Goal: Obtain resource: Obtain resource

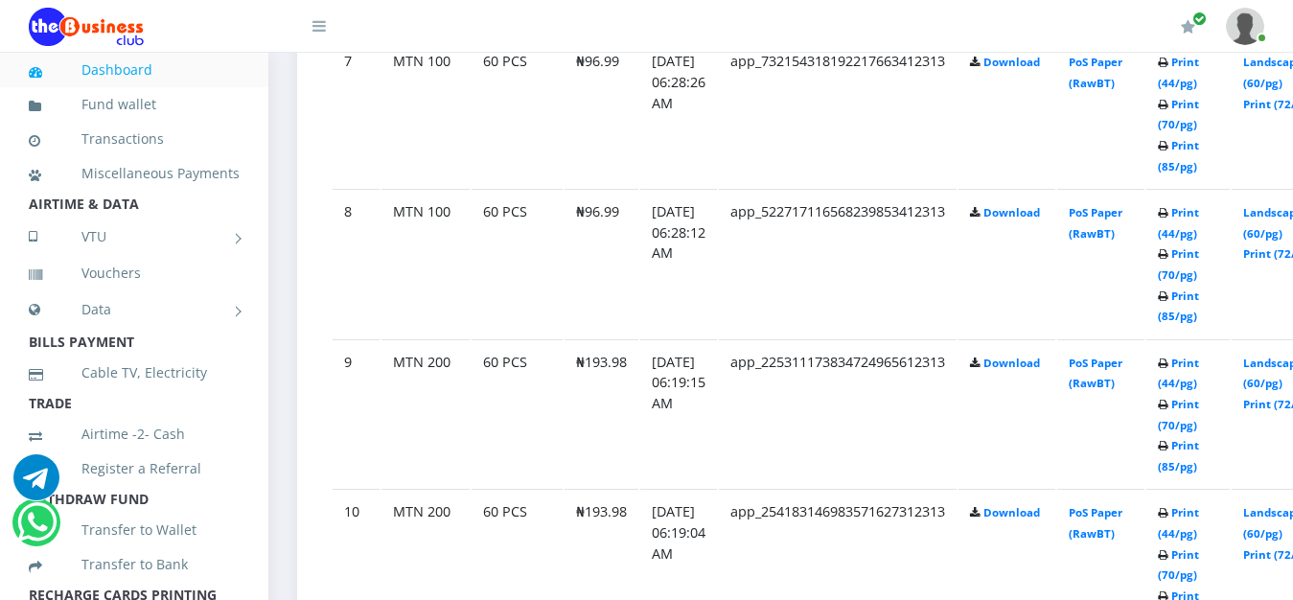
scroll to position [2053, 0]
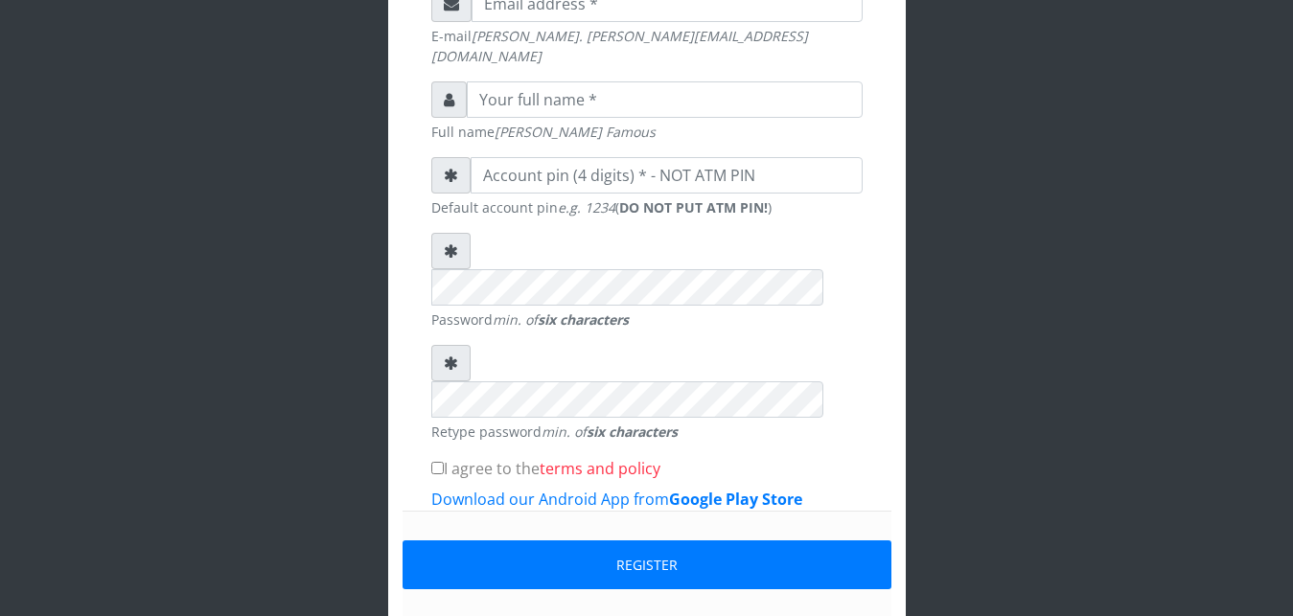
scroll to position [612, 0]
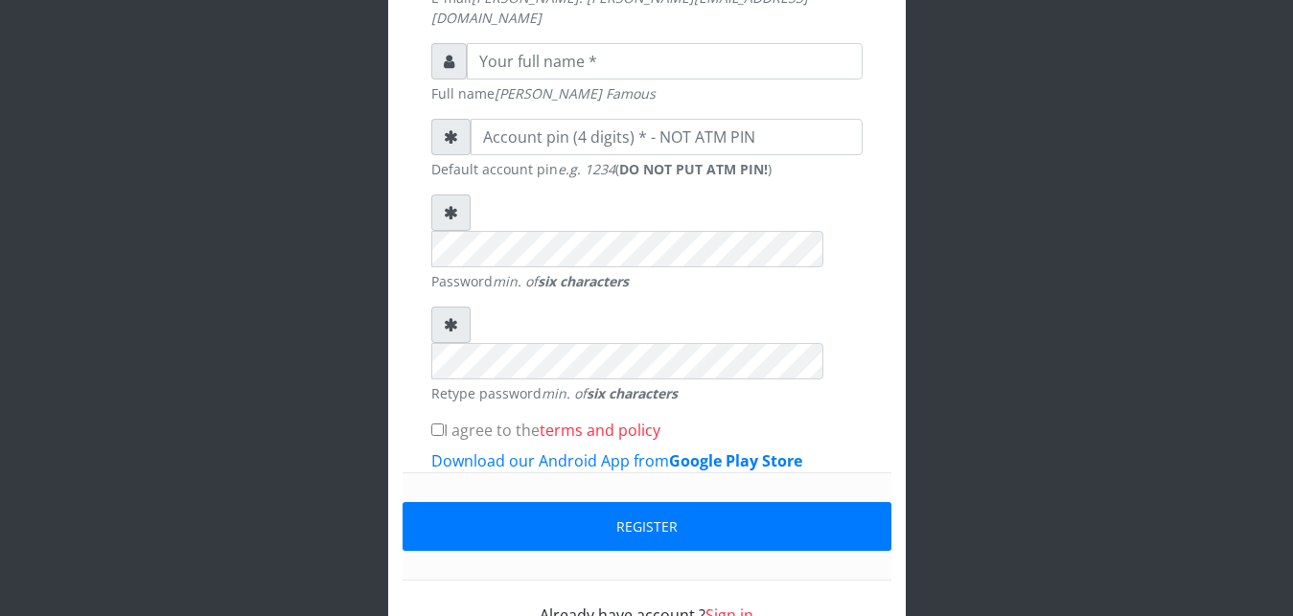
click at [735, 605] on link "Sign in" at bounding box center [729, 615] width 48 height 21
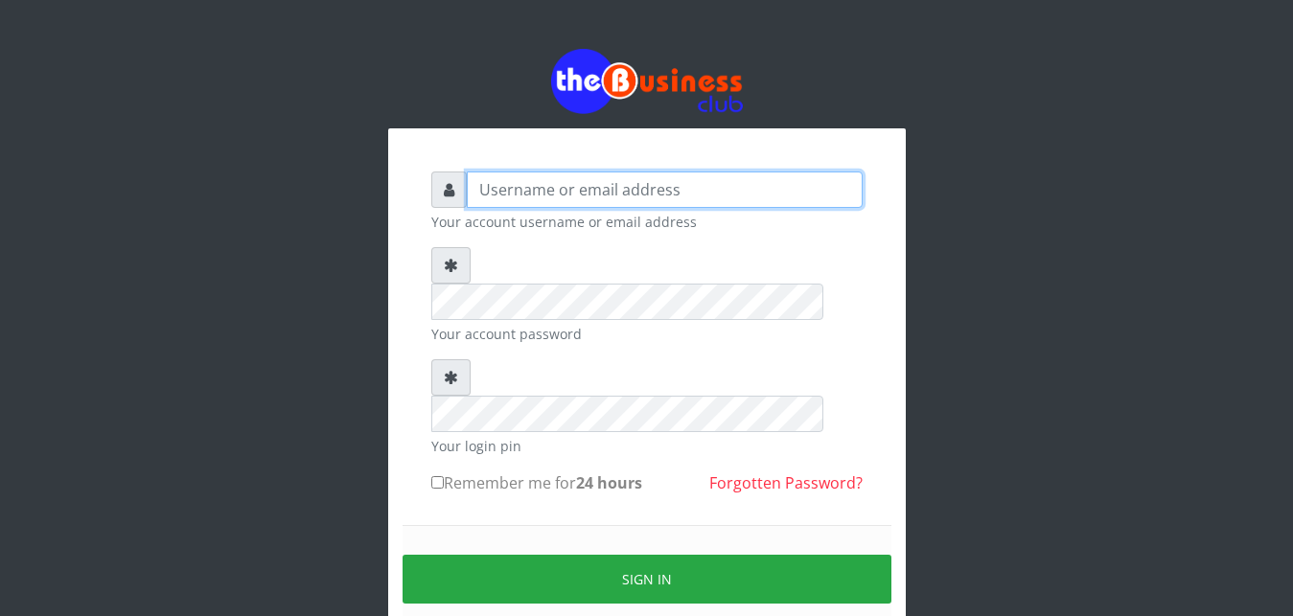
click at [596, 187] on input "text" at bounding box center [665, 190] width 396 height 36
type input "Ifytex"
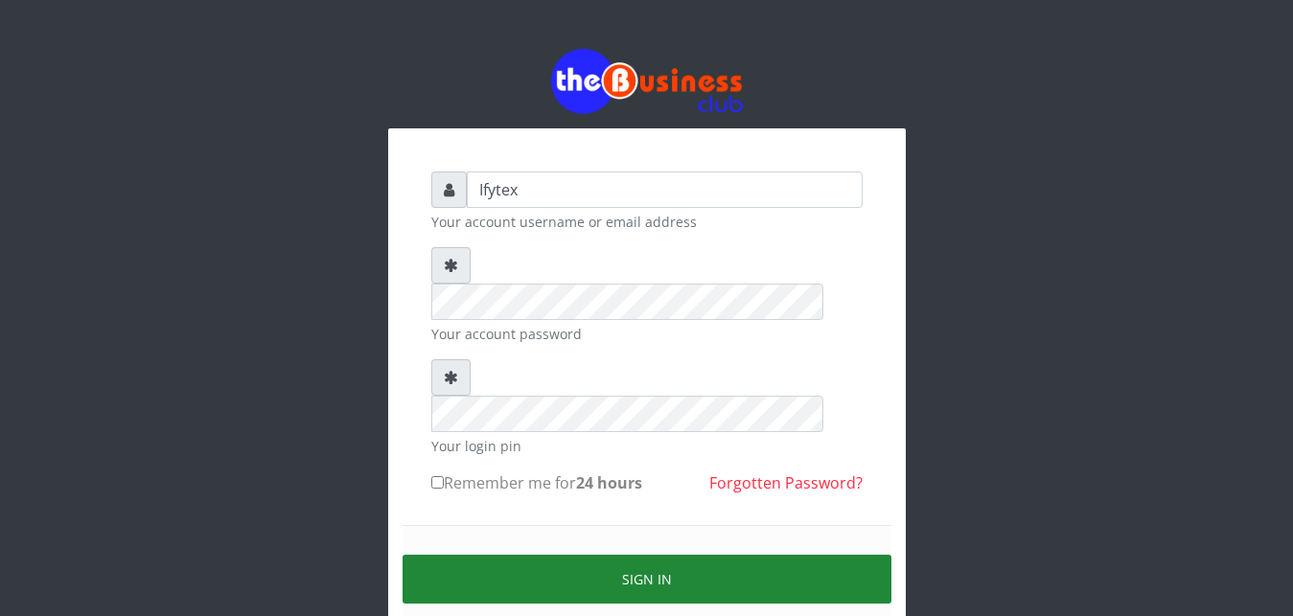
click at [552, 555] on button "Sign in" at bounding box center [647, 579] width 489 height 49
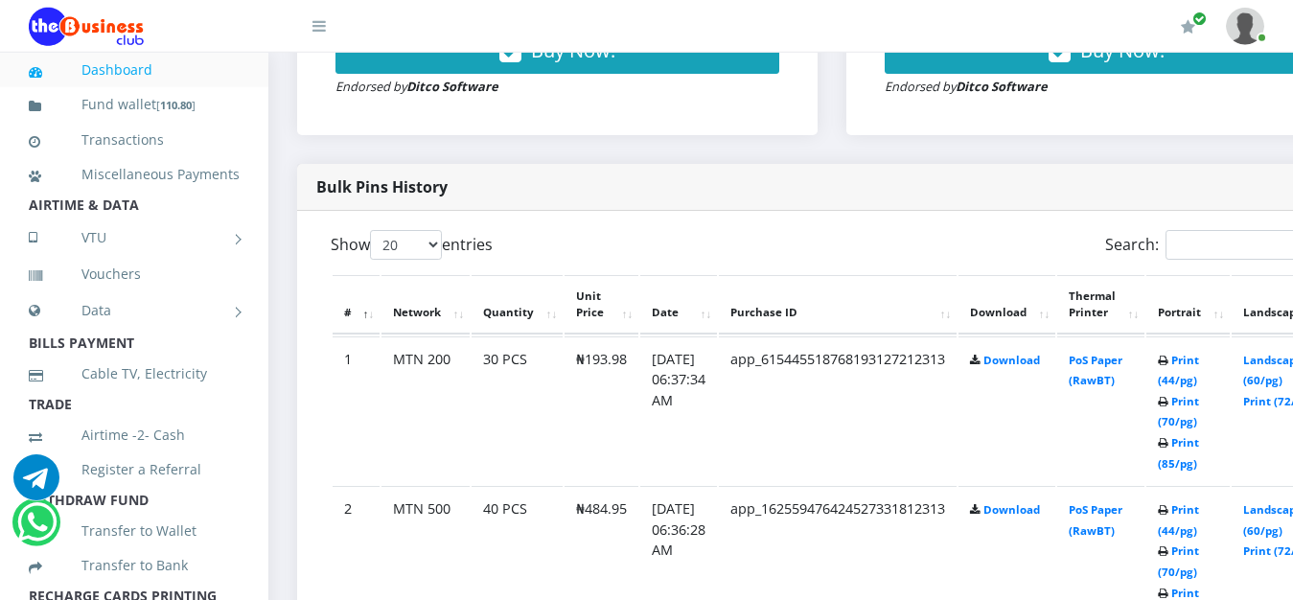
scroll to position [880, 0]
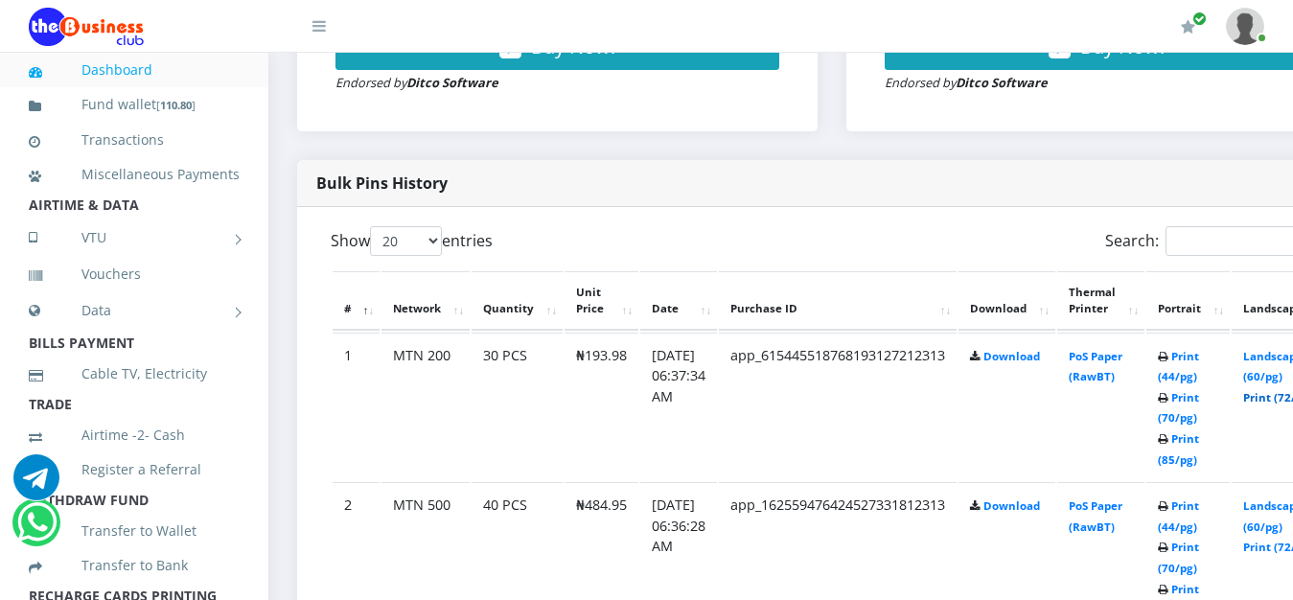
click at [1279, 390] on link "Print (72/pg)" at bounding box center [1278, 397] width 70 height 14
click at [1199, 582] on link "Print (85/pg)" at bounding box center [1178, 599] width 41 height 35
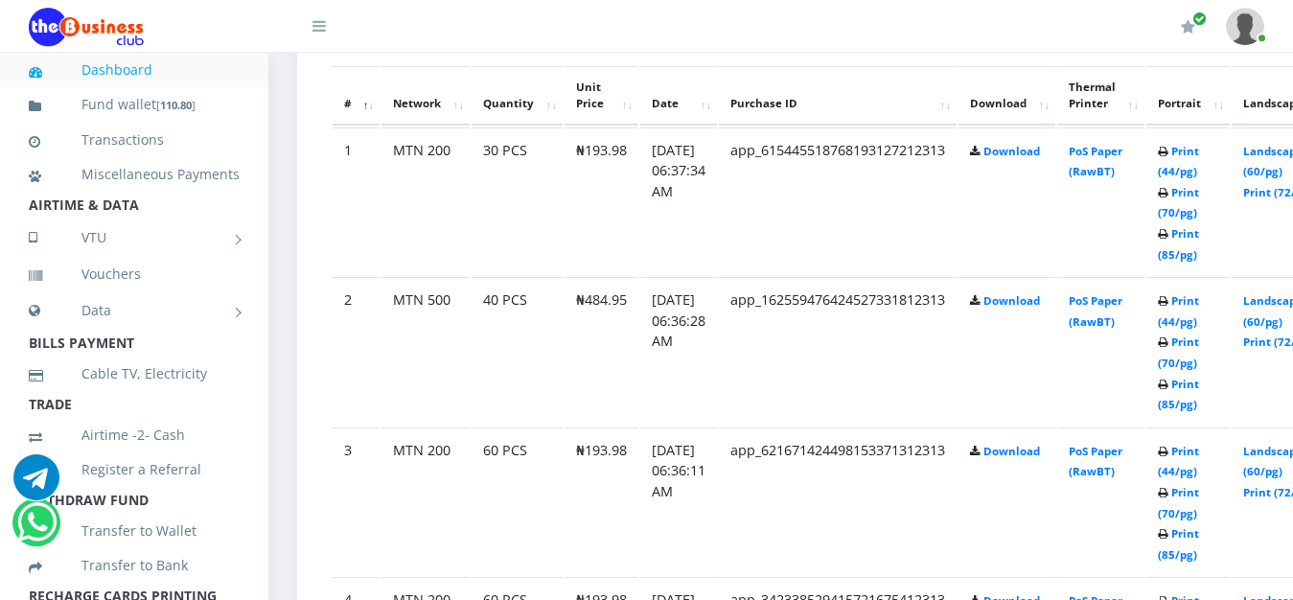
scroll to position [1124, 0]
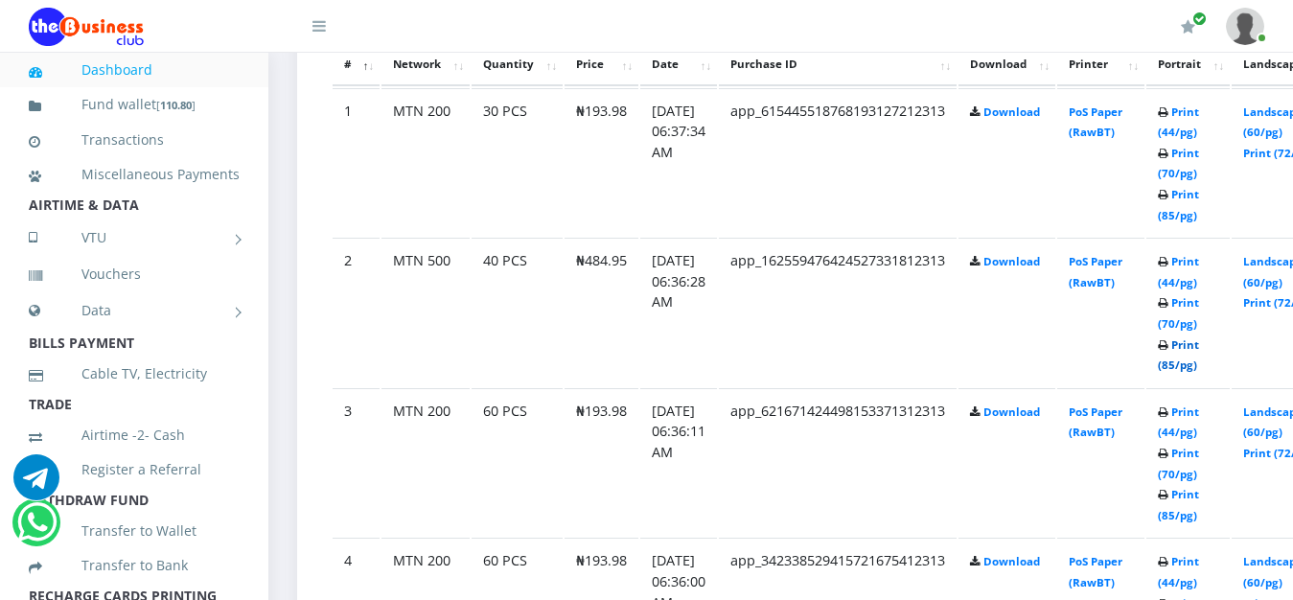
click at [1199, 337] on link "Print (85/pg)" at bounding box center [1178, 354] width 41 height 35
click at [1278, 446] on link "Print (72/pg)" at bounding box center [1278, 453] width 70 height 14
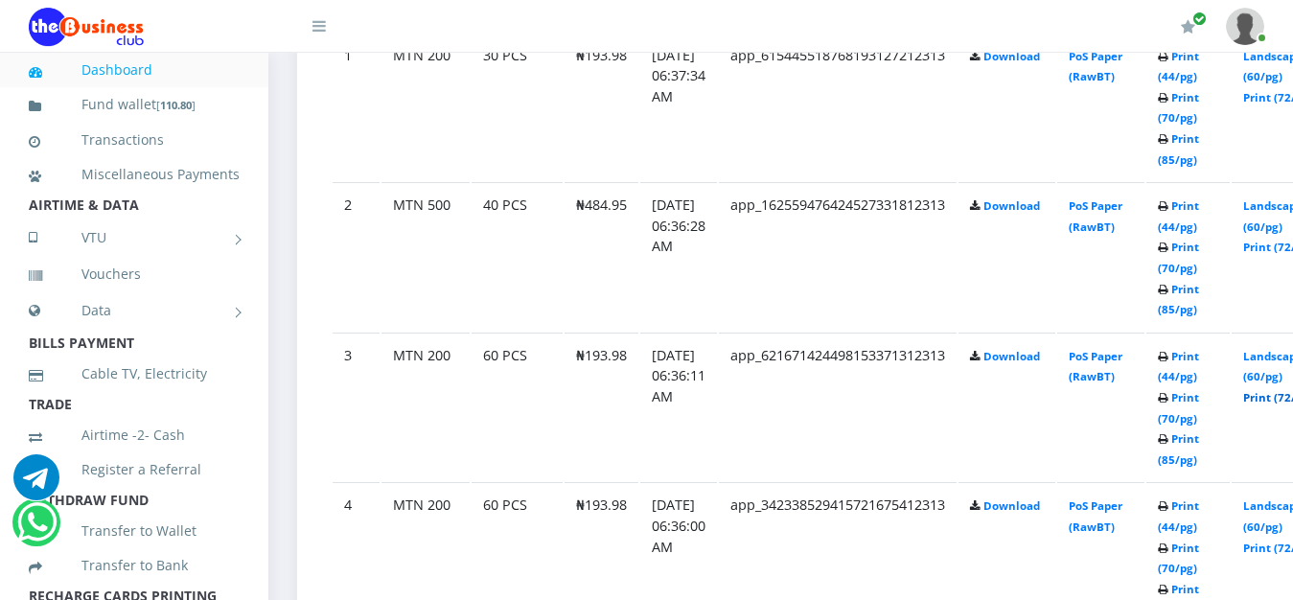
scroll to position [1222, 0]
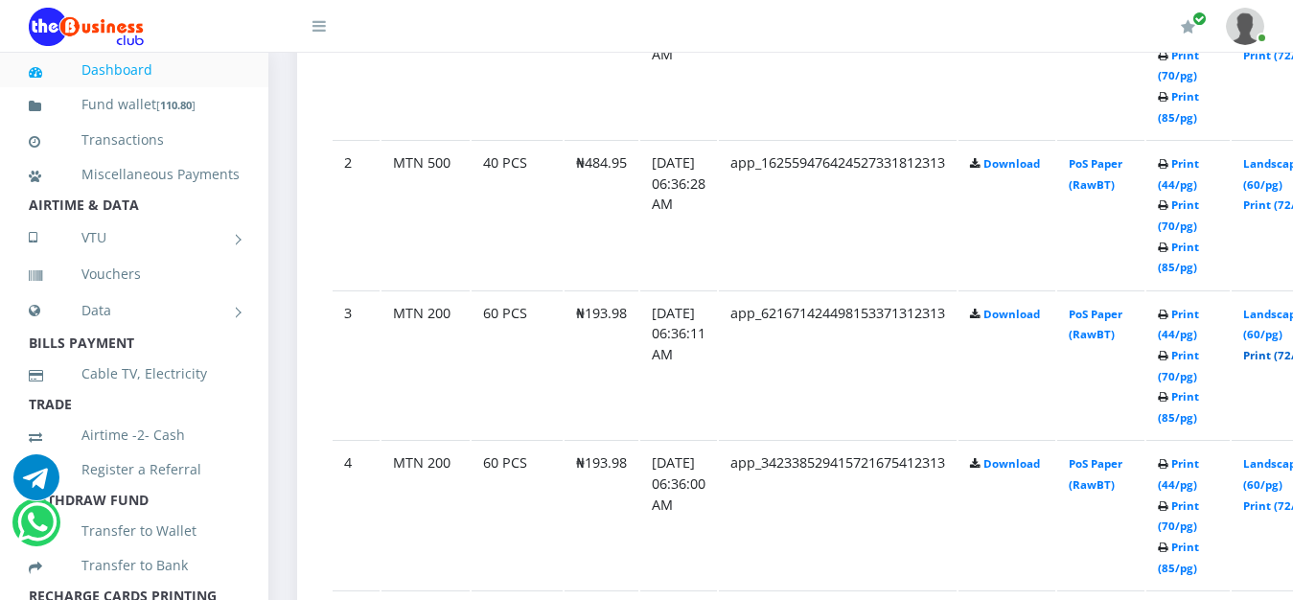
click at [1280, 348] on link "Print (72/pg)" at bounding box center [1278, 355] width 70 height 14
click at [1281, 348] on link "Print (72/pg)" at bounding box center [1278, 355] width 70 height 14
click at [1276, 498] on link "Print (72/pg)" at bounding box center [1278, 505] width 70 height 14
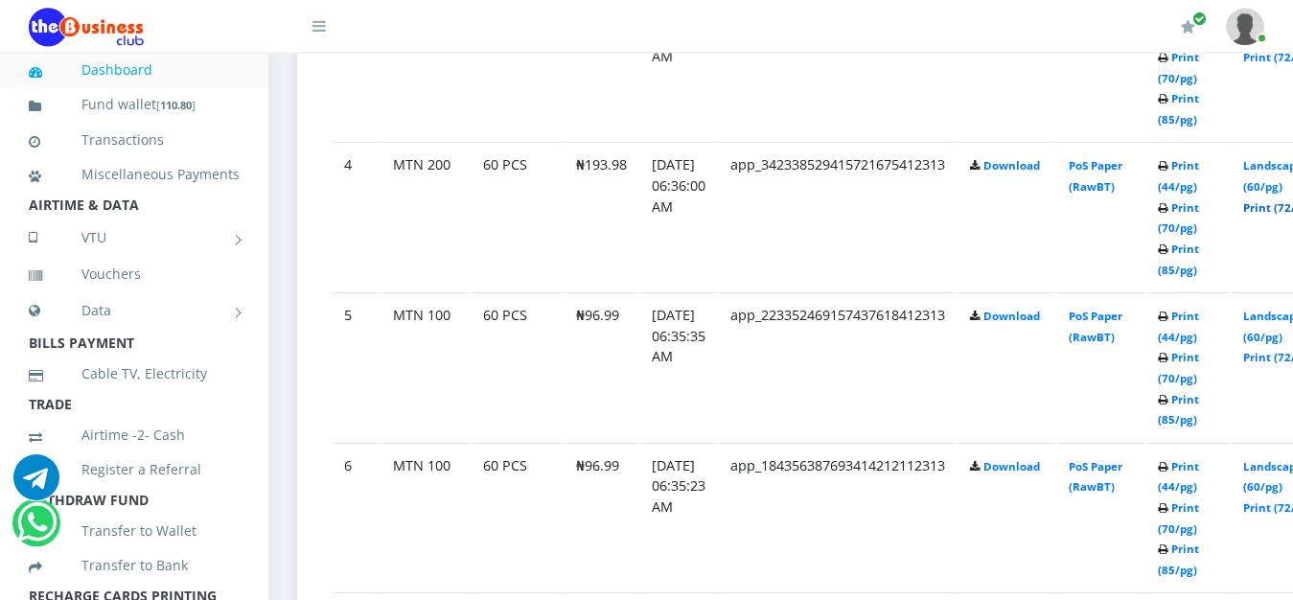
scroll to position [1564, 0]
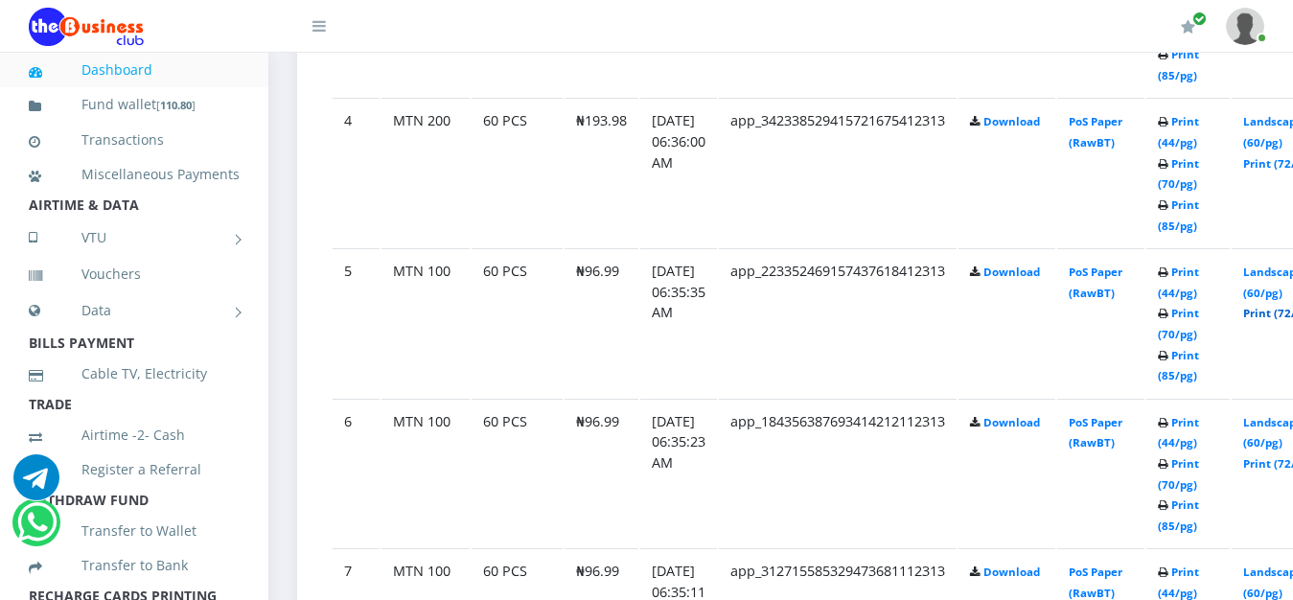
click at [1275, 306] on link "Print (72/pg)" at bounding box center [1278, 313] width 70 height 14
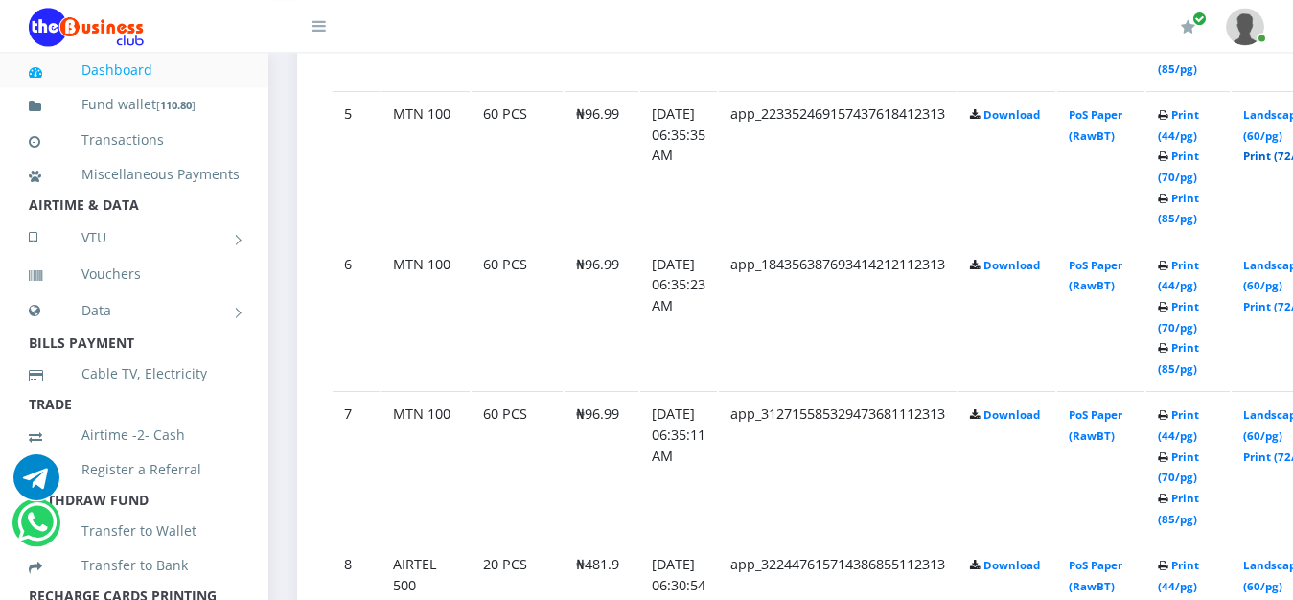
scroll to position [1760, 0]
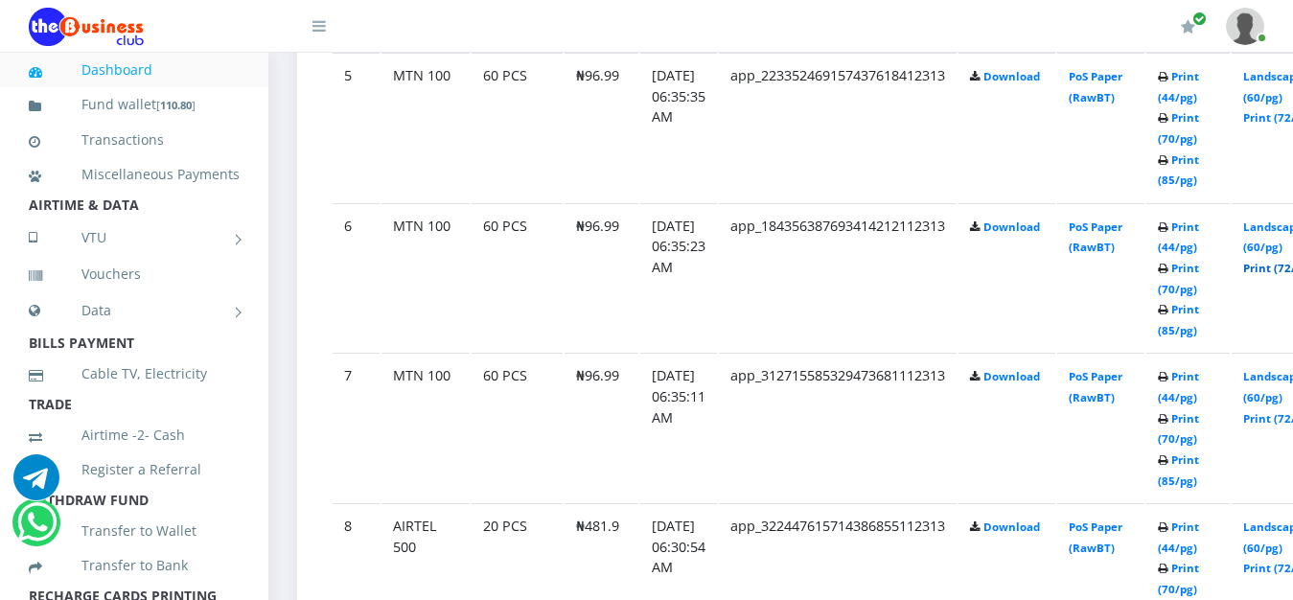
click at [1275, 261] on link "Print (72/pg)" at bounding box center [1278, 268] width 70 height 14
click at [1280, 411] on link "Print (72/pg)" at bounding box center [1278, 418] width 70 height 14
